Goal: Task Accomplishment & Management: Manage account settings

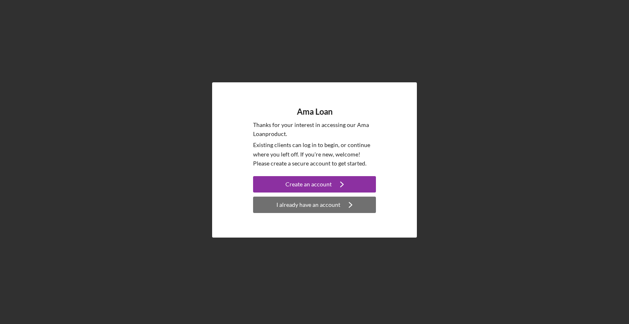
click at [300, 209] on div "I already have an account" at bounding box center [308, 204] width 64 height 16
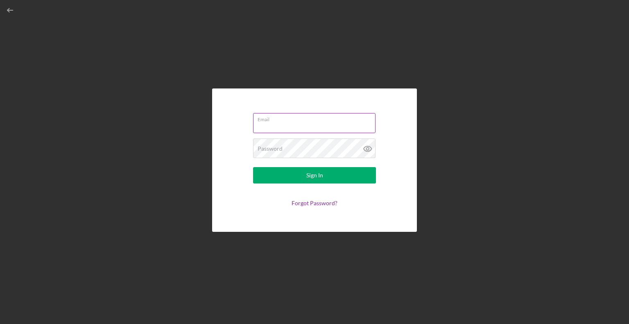
click at [288, 126] on input "Email" at bounding box center [314, 123] width 122 height 20
type input "david.s@hawaiiancouncil.org"
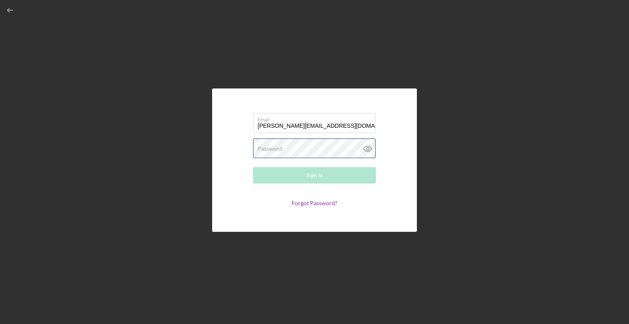
click at [265, 142] on div "Password Required" at bounding box center [314, 148] width 123 height 20
click at [253, 167] on button "Sign In" at bounding box center [314, 175] width 123 height 16
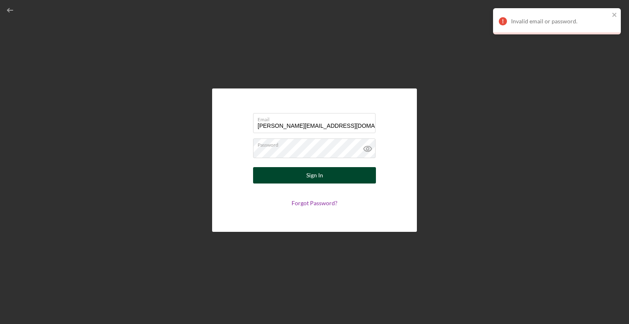
click at [306, 180] on button "Sign In" at bounding box center [314, 175] width 123 height 16
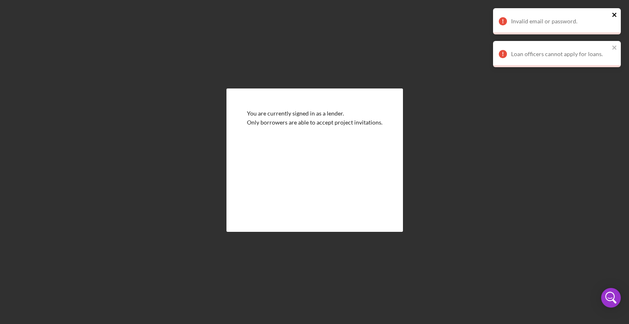
click at [614, 14] on icon "close" at bounding box center [614, 15] width 4 height 4
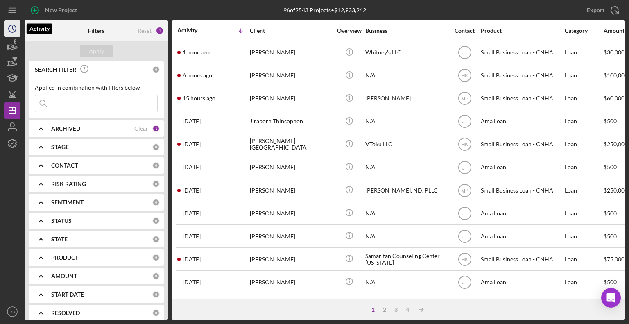
click at [14, 21] on icon "Icon/History" at bounding box center [12, 28] width 20 height 20
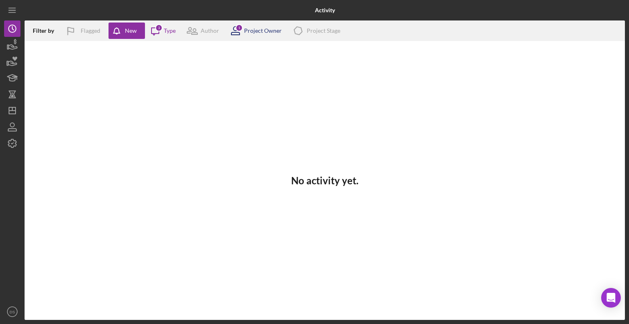
click at [260, 28] on div "Project Owner" at bounding box center [263, 30] width 38 height 7
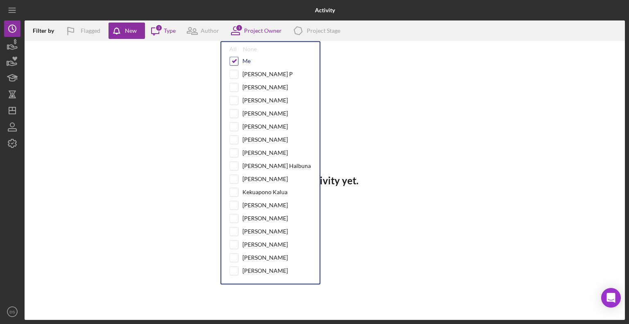
click at [232, 57] on input "checkbox" at bounding box center [234, 61] width 8 height 8
checkbox input "false"
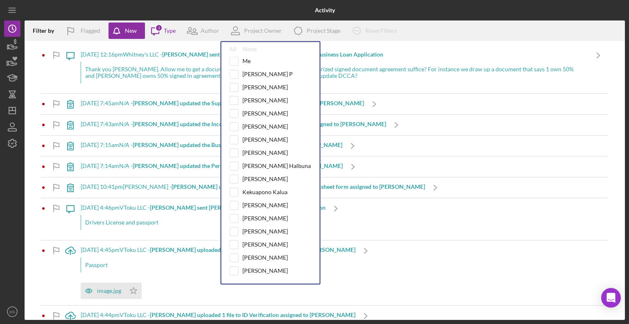
click at [178, 15] on div at bounding box center [125, 10] width 200 height 20
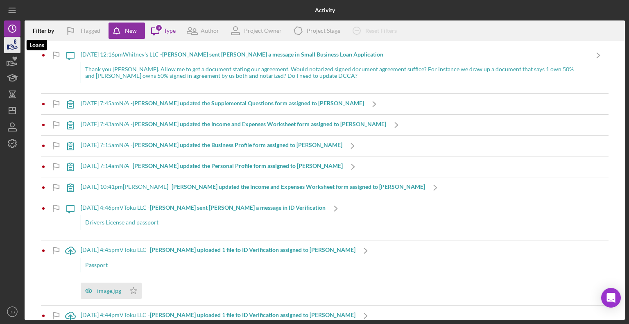
click at [16, 46] on icon "button" at bounding box center [13, 47] width 9 height 5
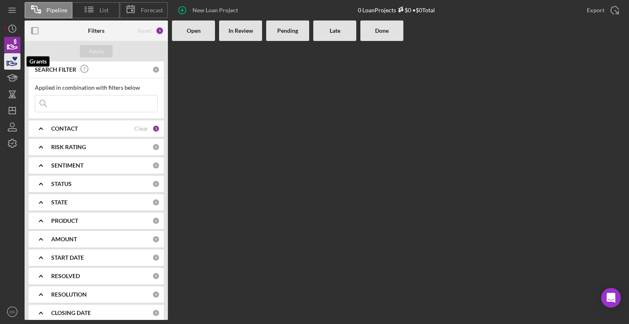
click at [15, 62] on icon "button" at bounding box center [12, 61] width 20 height 20
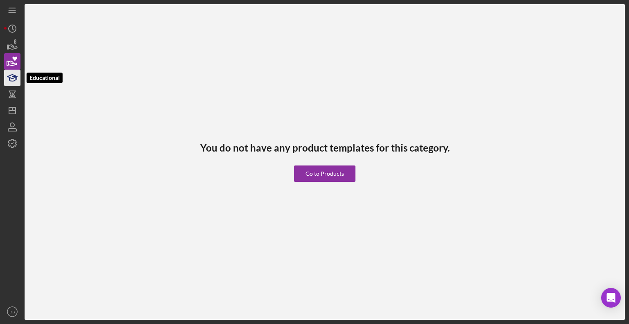
click at [6, 75] on icon "button" at bounding box center [12, 78] width 20 height 20
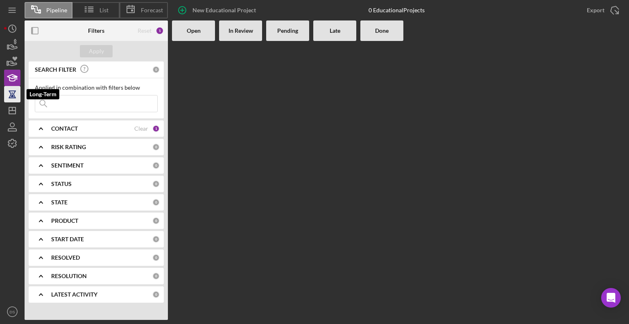
click at [11, 96] on icon "button" at bounding box center [12, 94] width 20 height 20
click at [8, 109] on icon "Icon/Dashboard" at bounding box center [12, 110] width 20 height 20
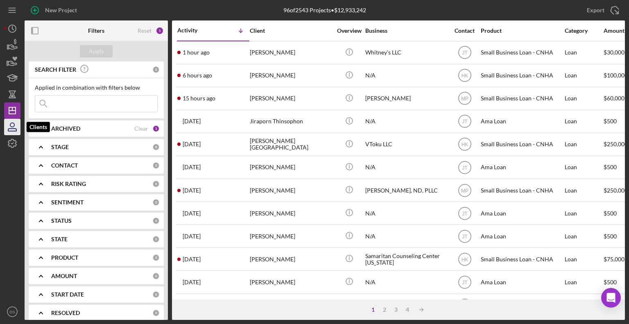
click at [13, 126] on icon "button" at bounding box center [12, 127] width 20 height 20
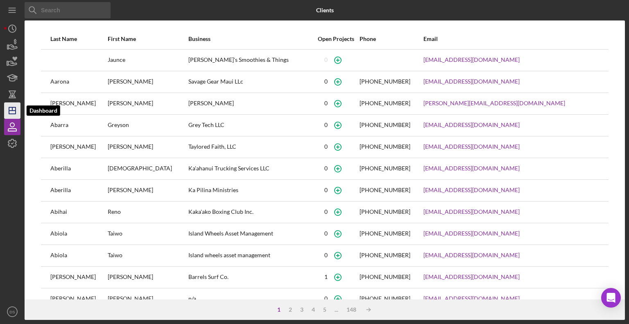
click at [18, 113] on icon "Icon/Dashboard" at bounding box center [12, 110] width 20 height 20
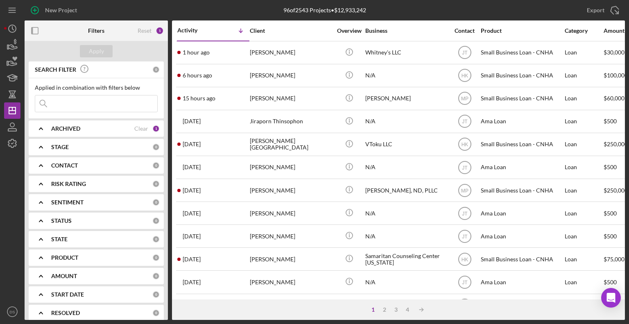
click at [42, 131] on icon "Icon/Expander" at bounding box center [41, 128] width 20 height 20
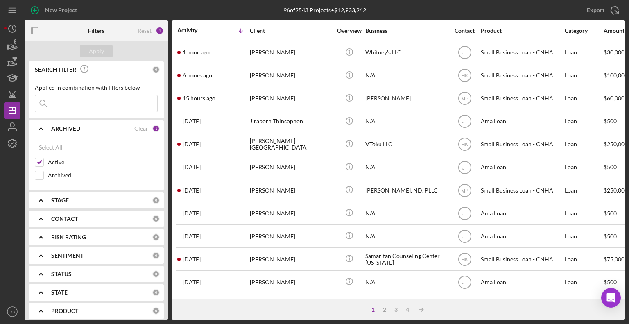
click at [42, 129] on icon "Icon/Expander" at bounding box center [41, 128] width 20 height 20
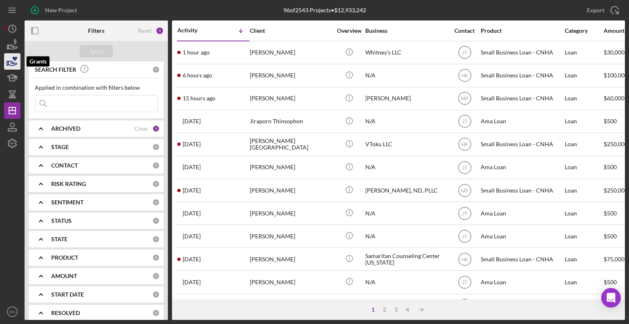
click at [13, 57] on icon "button" at bounding box center [12, 61] width 20 height 20
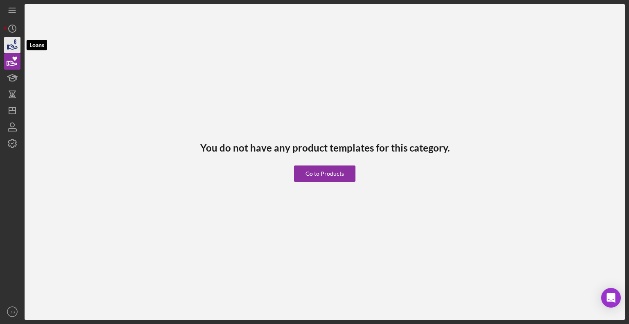
click at [14, 46] on icon "button" at bounding box center [13, 47] width 9 height 5
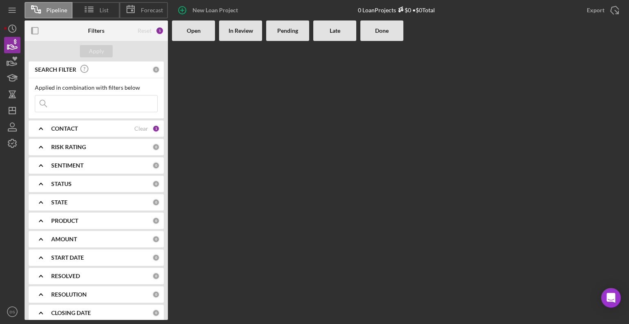
click at [113, 131] on div "CONTACT" at bounding box center [92, 128] width 83 height 7
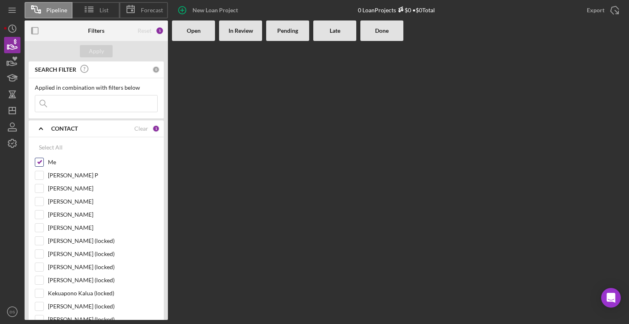
click at [42, 160] on input "Me" at bounding box center [39, 162] width 8 height 8
click at [51, 147] on div "Select All" at bounding box center [51, 147] width 24 height 16
checkbox input "true"
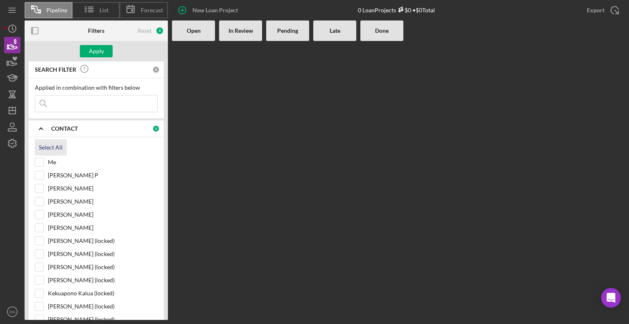
checkbox input "true"
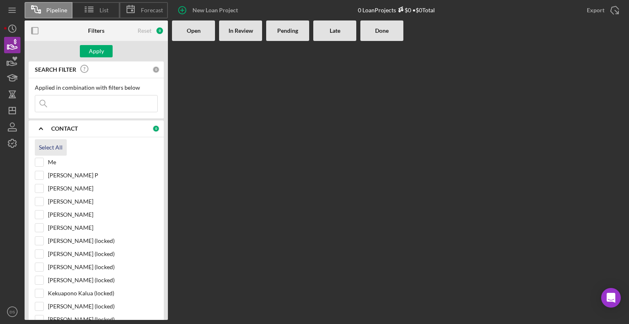
checkbox input "true"
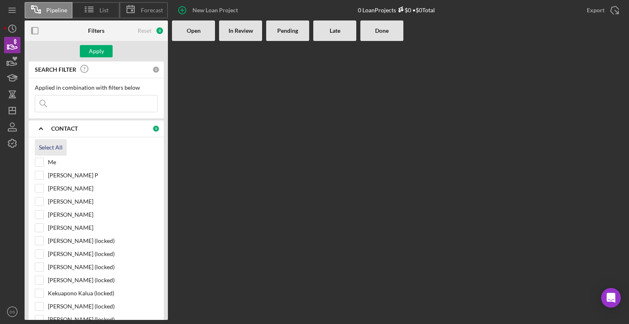
checkbox input "true"
click at [43, 129] on icon "Icon/Expander" at bounding box center [41, 128] width 20 height 20
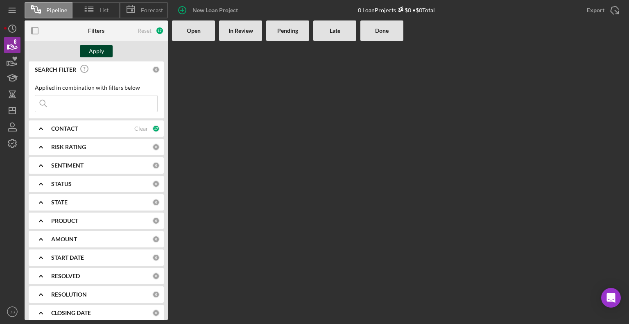
click at [84, 56] on button "Apply" at bounding box center [96, 51] width 33 height 12
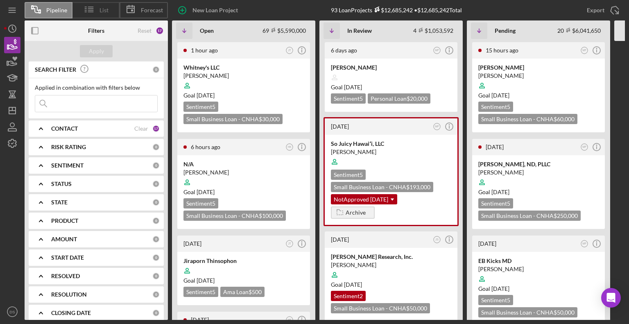
click at [96, 9] on icon at bounding box center [89, 9] width 20 height 20
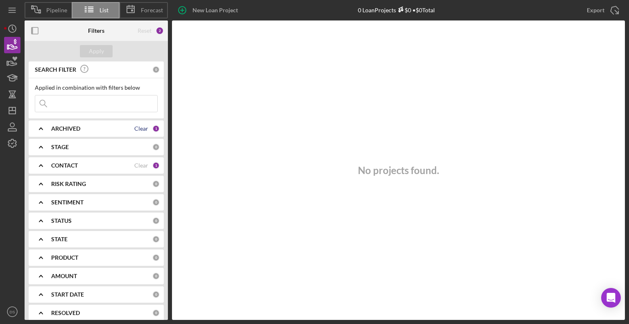
click at [137, 128] on div "Clear" at bounding box center [141, 128] width 14 height 7
drag, startPoint x: 140, startPoint y: 170, endPoint x: 131, endPoint y: 142, distance: 29.0
click at [140, 169] on div "CONTACT Clear 1" at bounding box center [105, 165] width 108 height 16
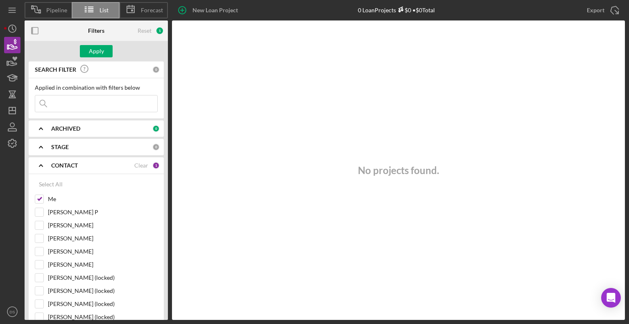
click at [119, 119] on div "SEARCH FILTER 0 Applied in combination with filters below Icon/Menu Close Icon/…" at bounding box center [96, 190] width 143 height 258
click at [39, 202] on input "Me" at bounding box center [39, 199] width 8 height 8
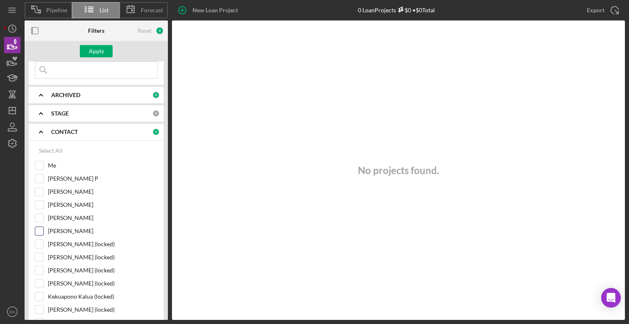
scroll to position [82, 0]
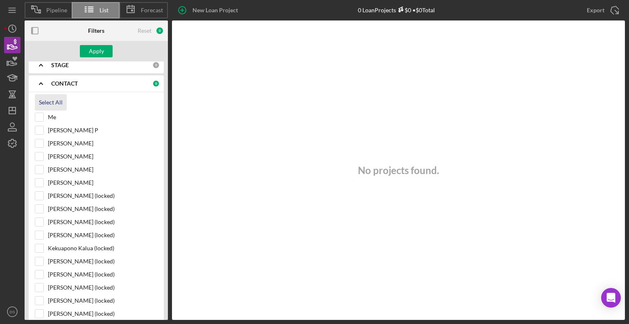
click at [56, 98] on div "Select All" at bounding box center [51, 102] width 24 height 16
checkbox input "true"
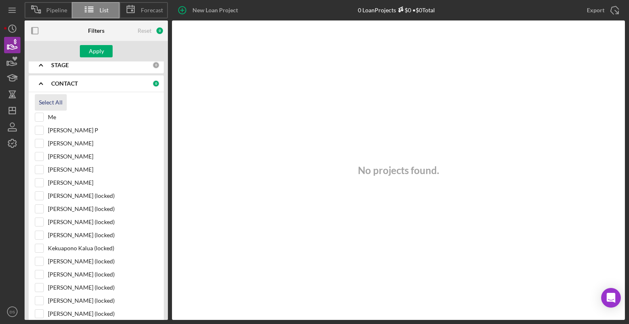
checkbox input "true"
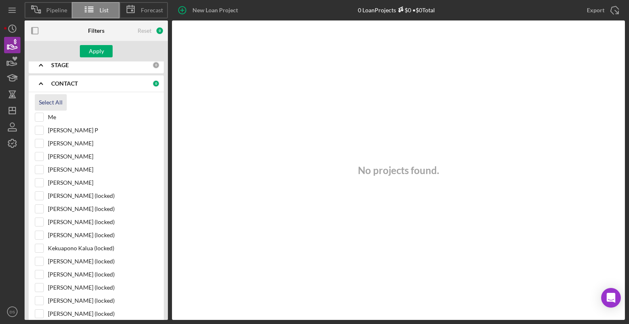
checkbox input "true"
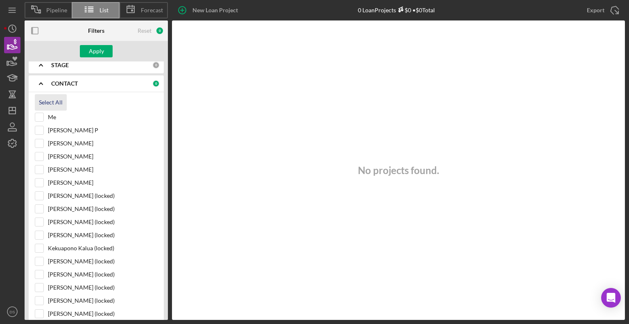
checkbox input "true"
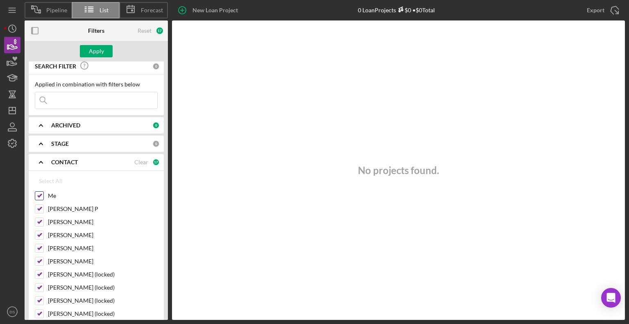
scroll to position [0, 0]
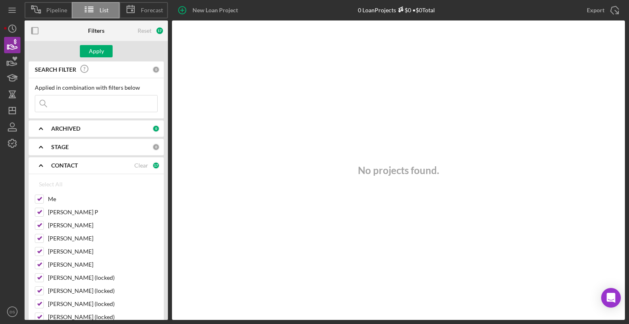
click at [36, 132] on icon "Icon/Expander" at bounding box center [41, 128] width 20 height 20
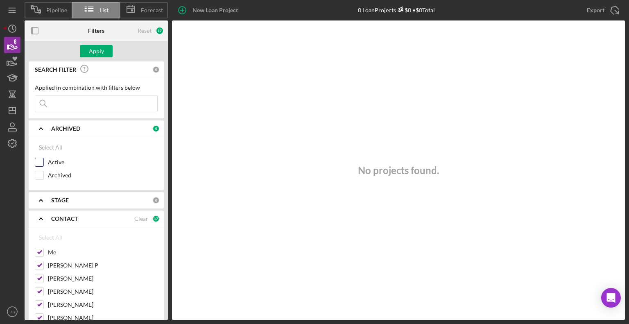
click at [41, 169] on div "Active" at bounding box center [96, 164] width 123 height 13
click at [41, 164] on input "Active" at bounding box center [39, 162] width 8 height 8
checkbox input "true"
click at [97, 49] on div "Apply" at bounding box center [96, 51] width 15 height 12
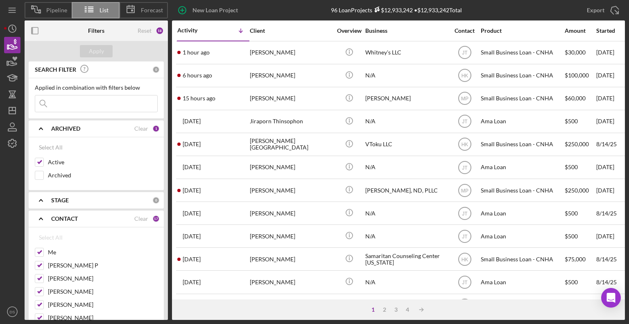
click at [42, 221] on icon "Icon/Expander" at bounding box center [41, 218] width 20 height 20
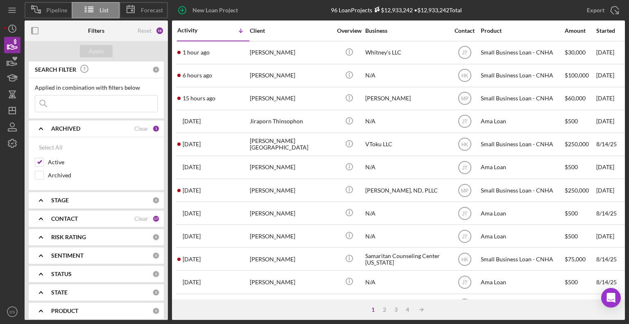
click at [40, 129] on icon "Icon/Expander" at bounding box center [41, 128] width 20 height 20
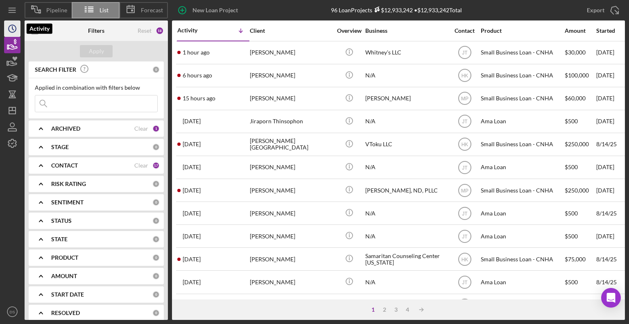
click at [13, 27] on icon "Icon/History" at bounding box center [12, 28] width 20 height 20
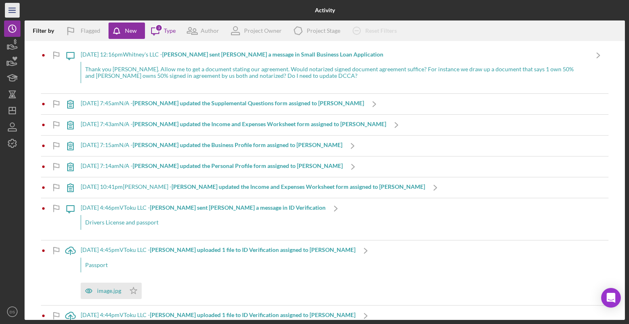
click at [13, 14] on icon "Icon/Menu" at bounding box center [12, 10] width 18 height 18
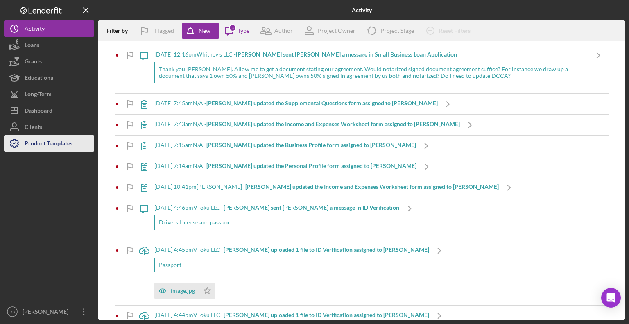
click at [33, 147] on div "Product Templates" at bounding box center [49, 144] width 48 height 18
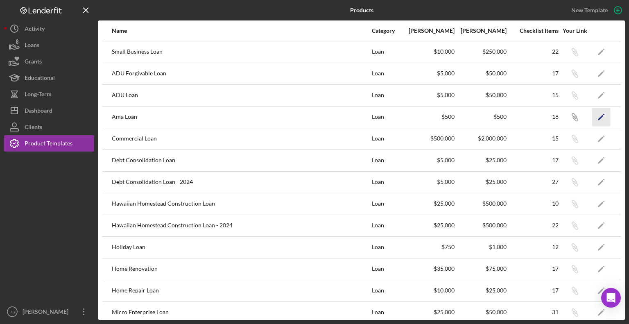
click at [598, 117] on polygon "button" at bounding box center [601, 118] width 6 height 6
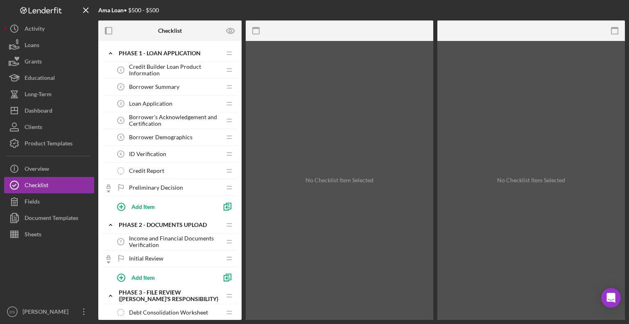
click at [165, 65] on span "Credit Builder Loan Product Information" at bounding box center [175, 69] width 92 height 13
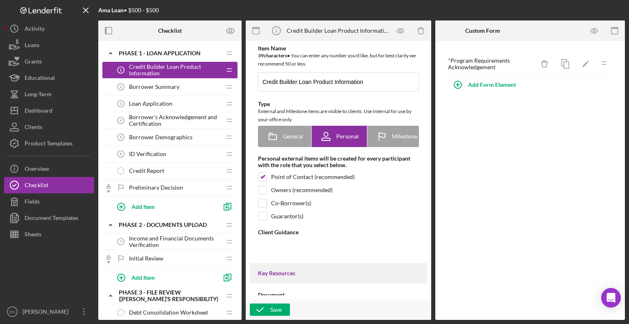
type textarea "<div> <p class="MsoNormal"><strong>Welcome to the Ama Loan Application Portal!<…"
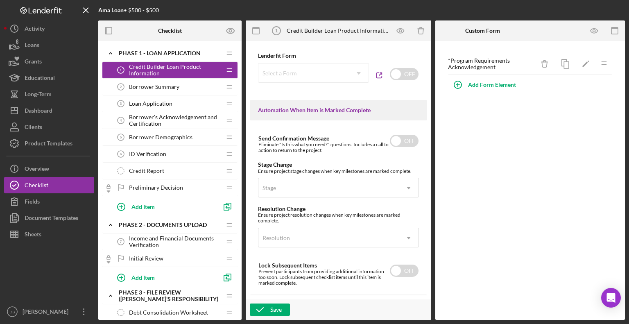
scroll to position [436, 0]
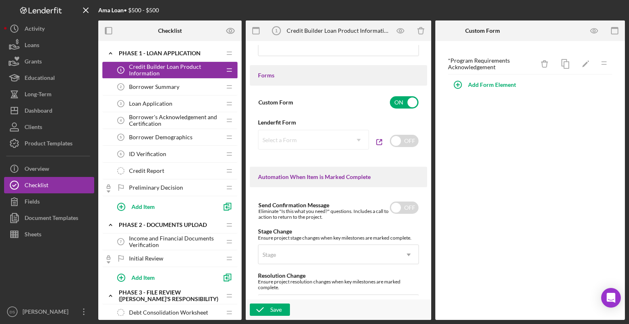
click at [163, 86] on span "Borrower Summary" at bounding box center [154, 87] width 50 height 7
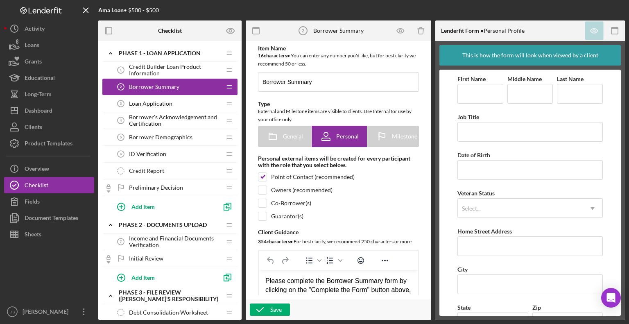
click at [159, 96] on div "Loan Application 3 Loan Application" at bounding box center [167, 103] width 108 height 16
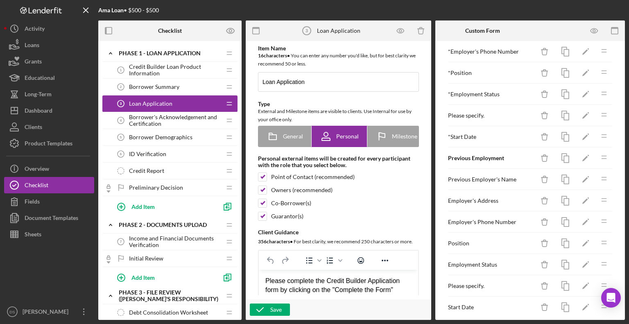
scroll to position [397, 0]
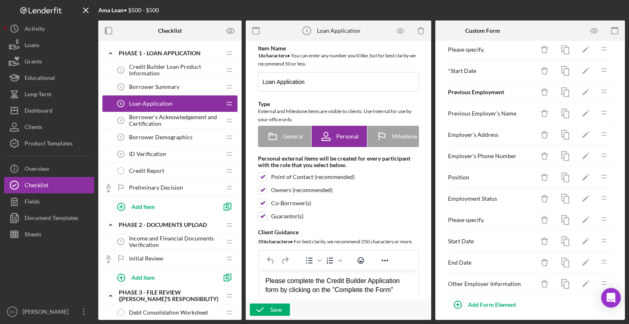
click at [163, 115] on span "Borrower's Acknowledgement and Certification" at bounding box center [175, 120] width 92 height 13
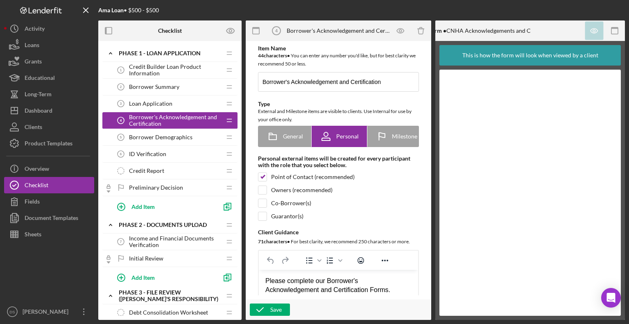
click at [171, 132] on div "Borrower Demographics 5 Borrower Demographics" at bounding box center [167, 137] width 108 height 16
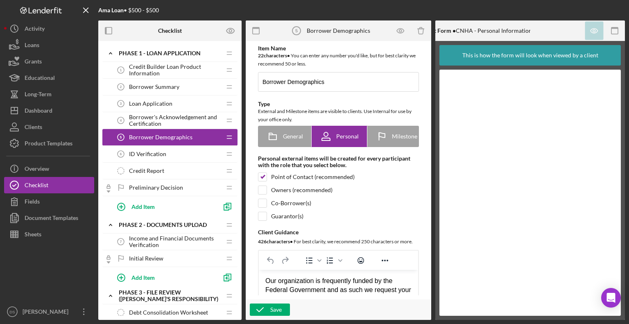
click at [164, 157] on div "ID Verification 6 ID Verification" at bounding box center [167, 154] width 108 height 16
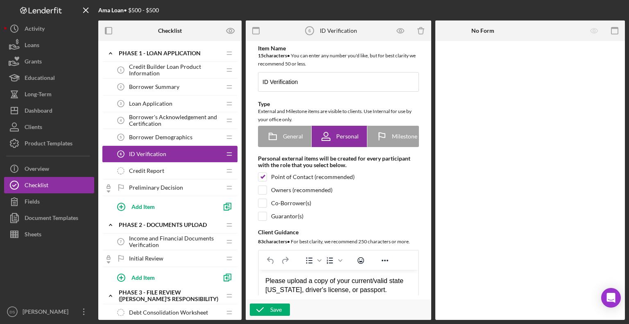
click at [182, 175] on div "Credit Report Credit Report" at bounding box center [167, 171] width 108 height 16
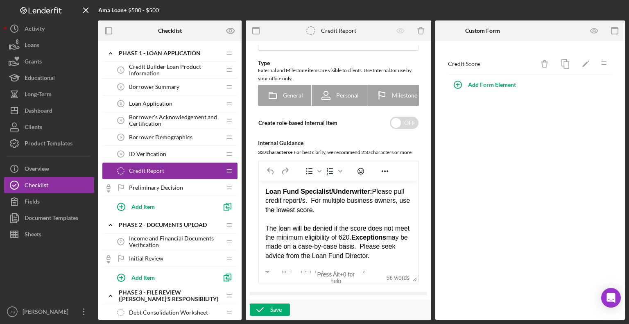
click at [167, 186] on span "Preliminary Decision" at bounding box center [156, 187] width 54 height 7
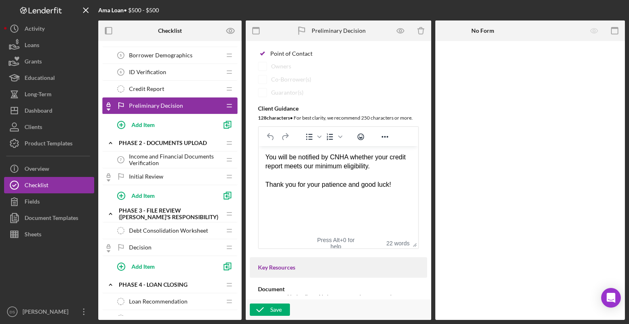
click at [159, 157] on span "Income and Financial Documents Verification" at bounding box center [175, 159] width 92 height 13
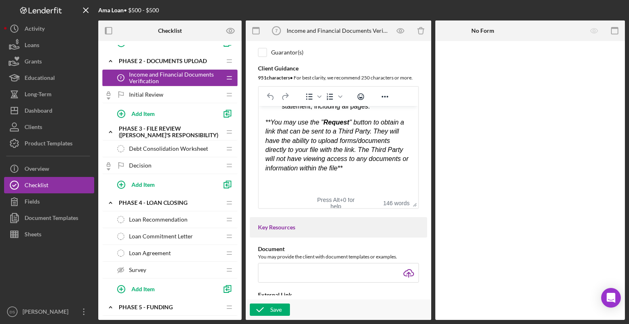
click at [159, 145] on span "Debt Consolidation Worksheet" at bounding box center [168, 148] width 79 height 7
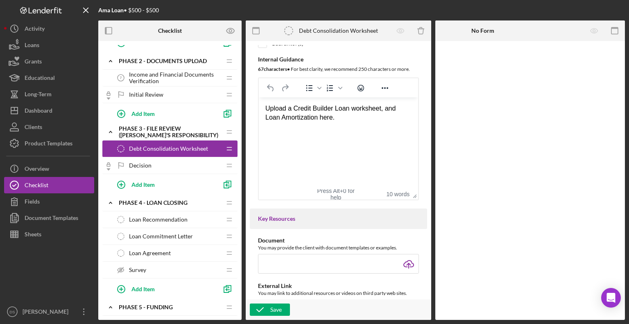
click at [165, 214] on div "Loan Recommendation Loan Recommendation" at bounding box center [167, 219] width 108 height 16
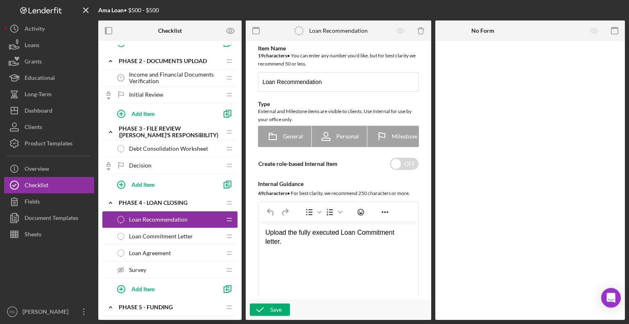
click at [156, 233] on span "Loan Commitment Letter" at bounding box center [161, 236] width 64 height 7
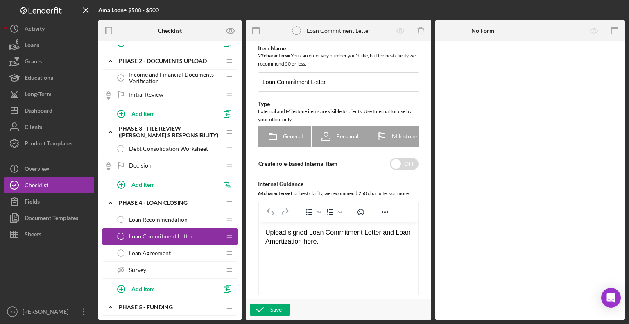
click at [166, 251] on span "Loan Agreement" at bounding box center [150, 253] width 42 height 7
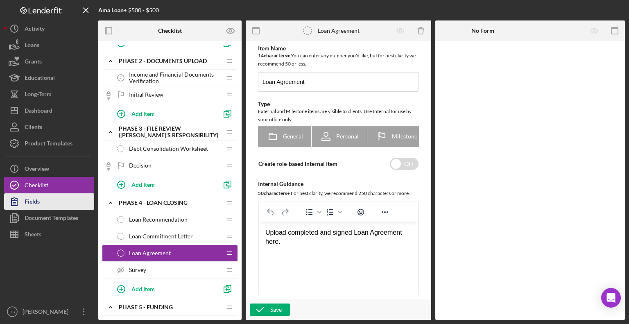
click at [49, 202] on button "Fields" at bounding box center [49, 201] width 90 height 16
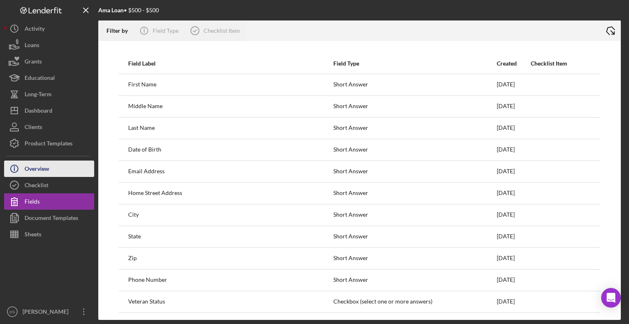
click at [45, 172] on div "Overview" at bounding box center [37, 169] width 25 height 18
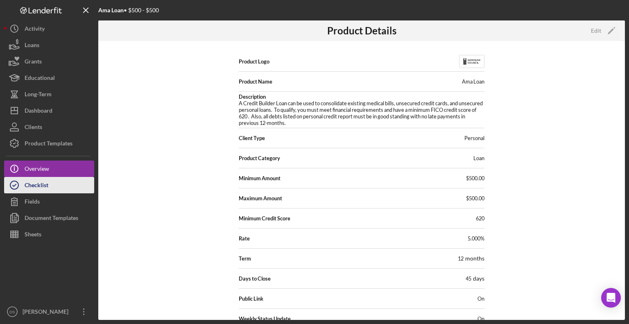
click at [52, 189] on button "Checklist" at bounding box center [49, 185] width 90 height 16
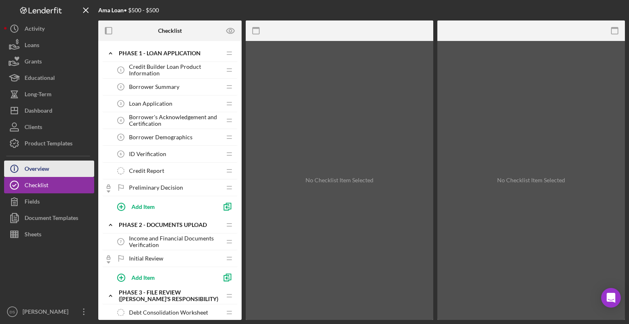
click at [45, 163] on div "Overview" at bounding box center [37, 169] width 25 height 18
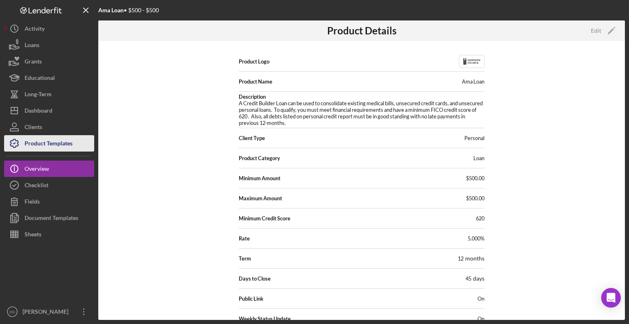
click at [40, 142] on div "Product Templates" at bounding box center [49, 144] width 48 height 18
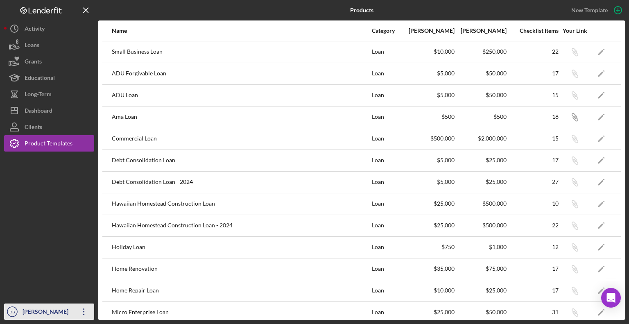
click at [85, 312] on icon "Icon/Overflow" at bounding box center [84, 311] width 20 height 20
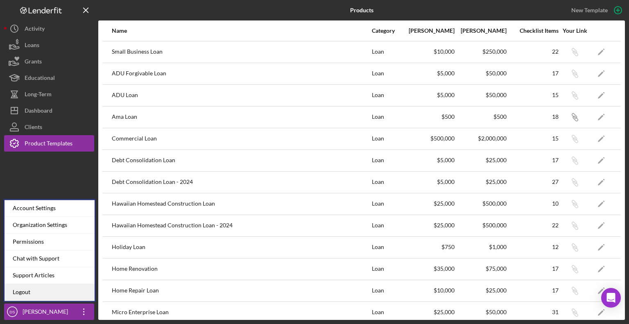
click at [60, 291] on link "Logout" at bounding box center [50, 292] width 90 height 17
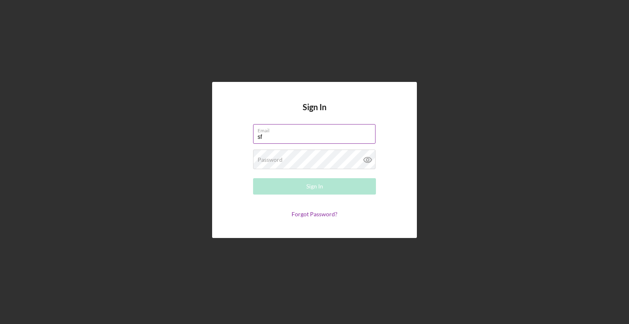
type input "[EMAIL_ADDRESS][DOMAIN_NAME]"
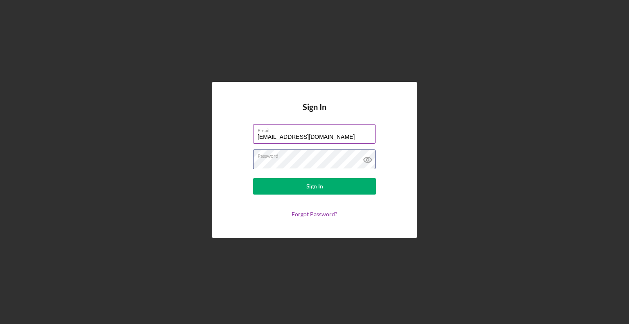
click at [253, 178] on button "Sign In" at bounding box center [314, 186] width 123 height 16
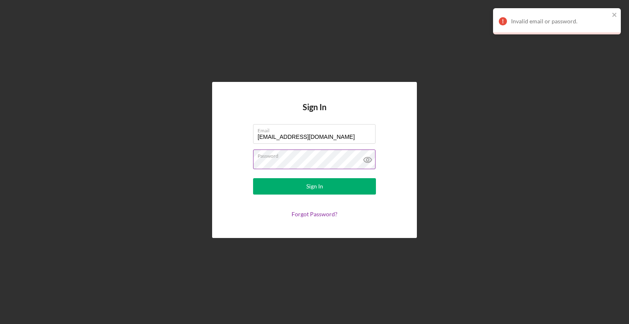
click at [373, 161] on icon at bounding box center [367, 159] width 20 height 20
click at [368, 160] on icon at bounding box center [367, 159] width 2 height 2
click at [369, 163] on icon at bounding box center [367, 159] width 20 height 20
click at [327, 158] on label "Password" at bounding box center [316, 154] width 118 height 9
click at [253, 178] on button "Sign In" at bounding box center [314, 186] width 123 height 16
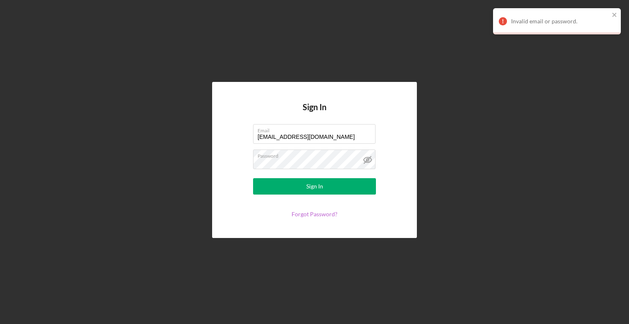
click at [305, 215] on link "Forgot Password?" at bounding box center [314, 213] width 46 height 7
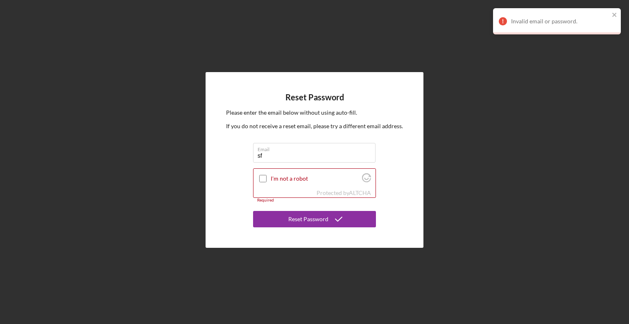
type input "[EMAIL_ADDRESS][DOMAIN_NAME]"
click at [296, 178] on label "I'm not a robot" at bounding box center [315, 178] width 89 height 7
click at [266, 178] on input "I'm not a robot" at bounding box center [262, 178] width 7 height 7
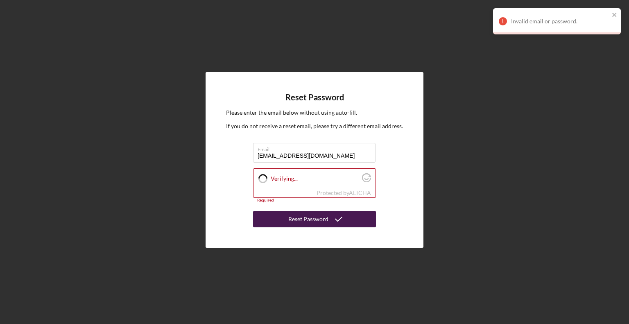
checkbox input "true"
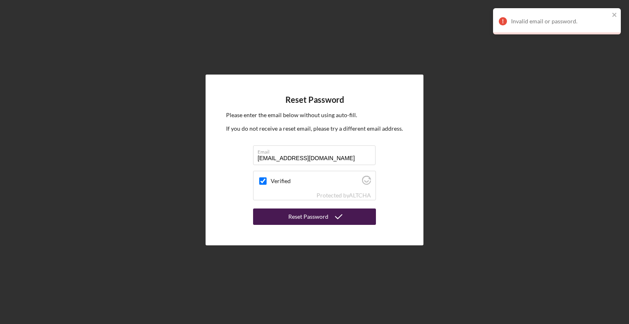
click at [308, 217] on div "Reset Password" at bounding box center [308, 216] width 40 height 16
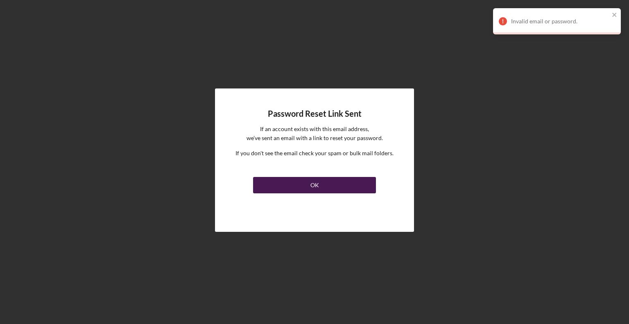
click at [316, 185] on div "OK" at bounding box center [314, 185] width 9 height 16
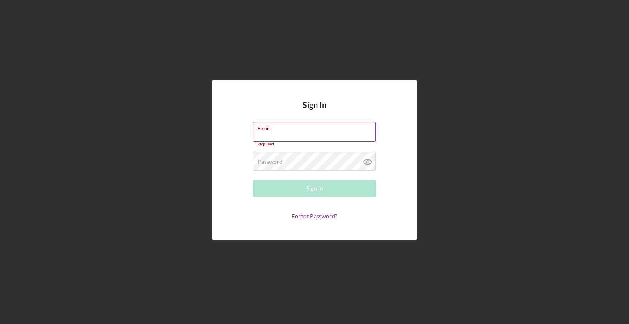
click at [275, 124] on div "Email Required" at bounding box center [314, 134] width 123 height 25
type input "[EMAIL_ADDRESS][DOMAIN_NAME]"
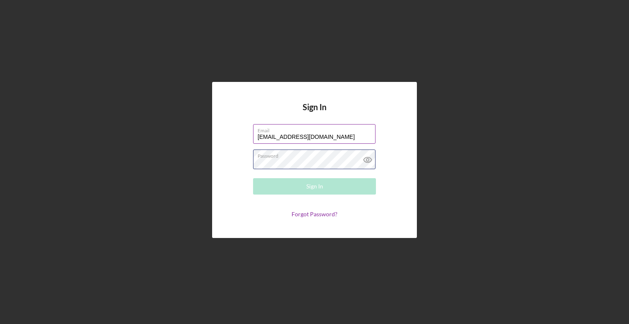
click at [286, 158] on div "Password Required" at bounding box center [314, 159] width 123 height 20
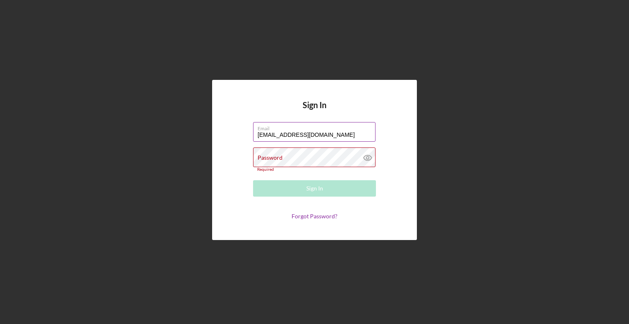
click at [357, 133] on input "[EMAIL_ADDRESS][DOMAIN_NAME]" at bounding box center [314, 132] width 122 height 20
drag, startPoint x: 295, startPoint y: 124, endPoint x: 297, endPoint y: 138, distance: 14.4
click at [296, 128] on label "Email" at bounding box center [316, 126] width 118 height 9
click at [296, 128] on input "[EMAIL_ADDRESS][DOMAIN_NAME]" at bounding box center [314, 132] width 122 height 20
click at [286, 156] on div "Password Required" at bounding box center [314, 159] width 123 height 24
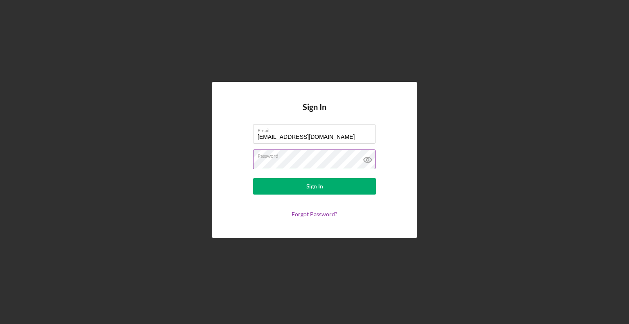
click at [253, 178] on button "Sign In" at bounding box center [314, 186] width 123 height 16
